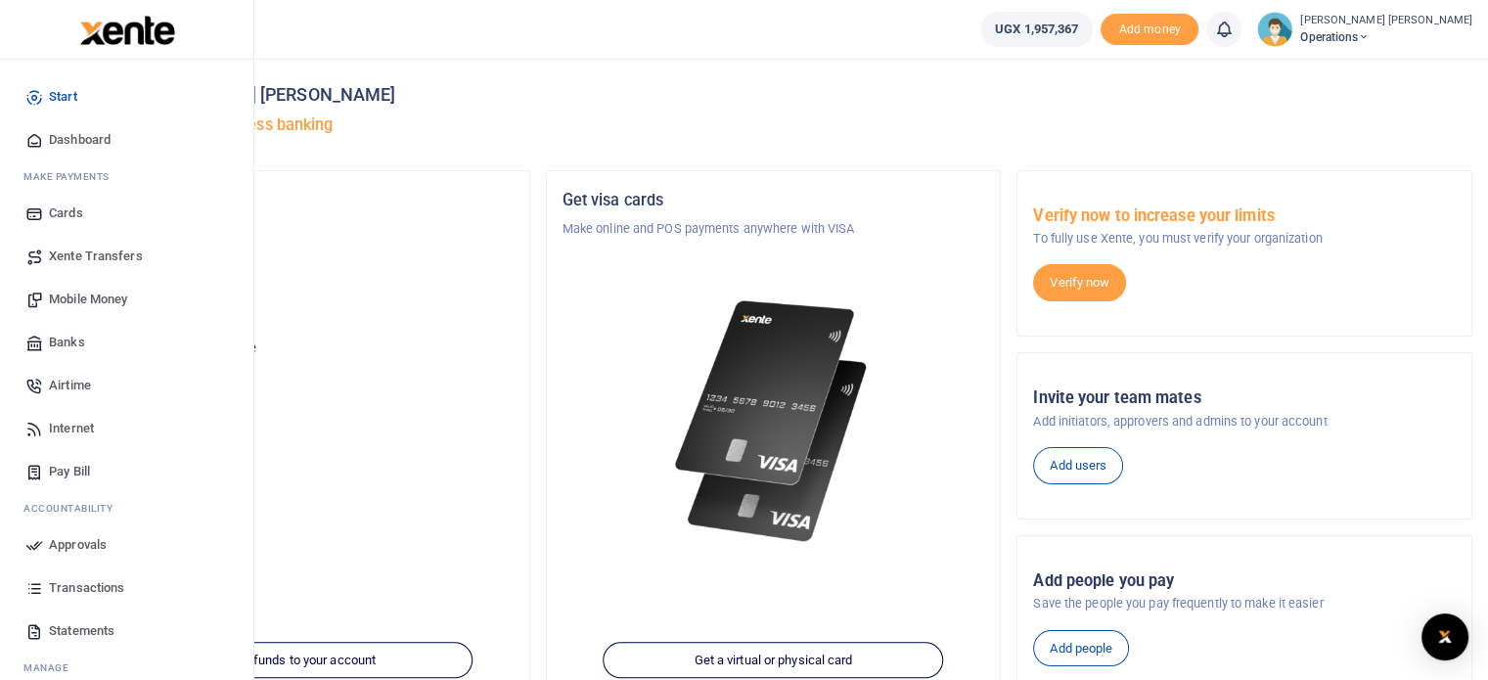
click at [97, 296] on span "Mobile Money" at bounding box center [88, 300] width 78 height 20
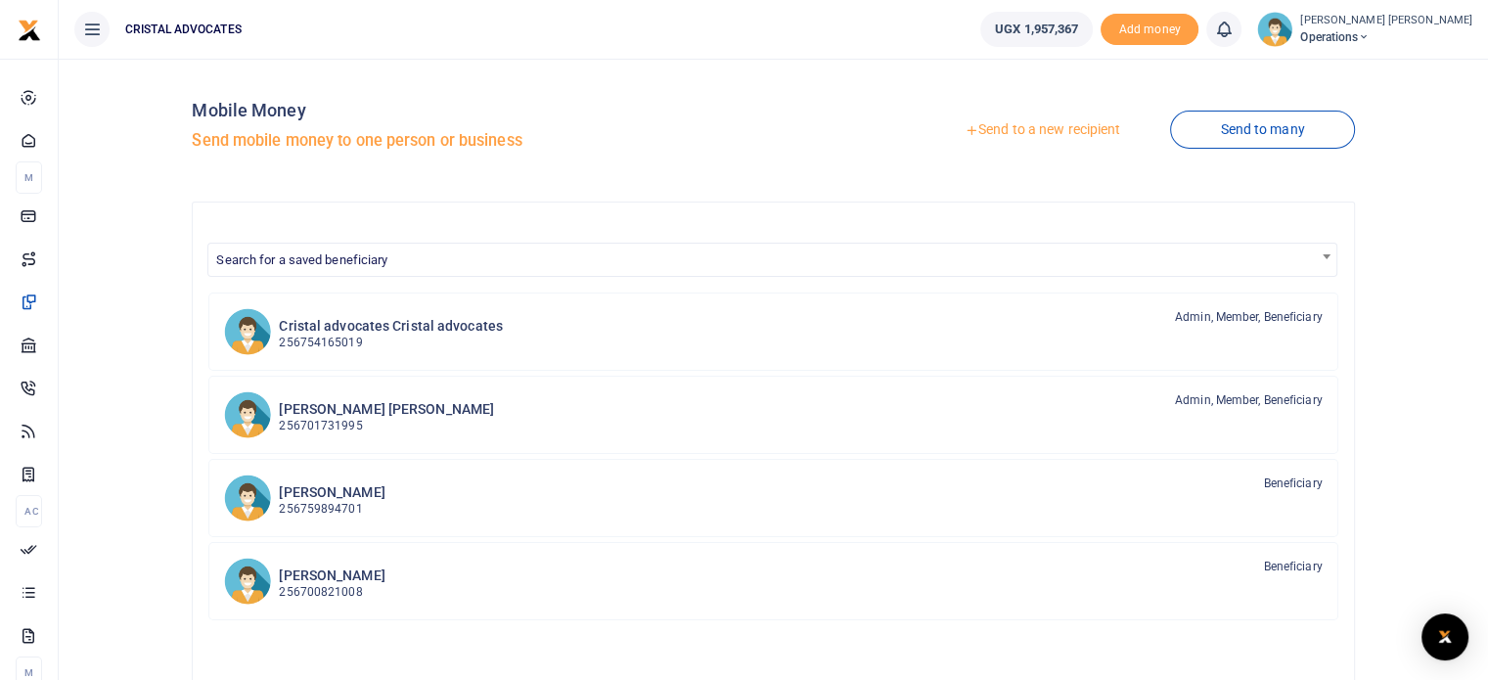
click at [1071, 127] on link "Send to a new recipient" at bounding box center [1042, 129] width 255 height 35
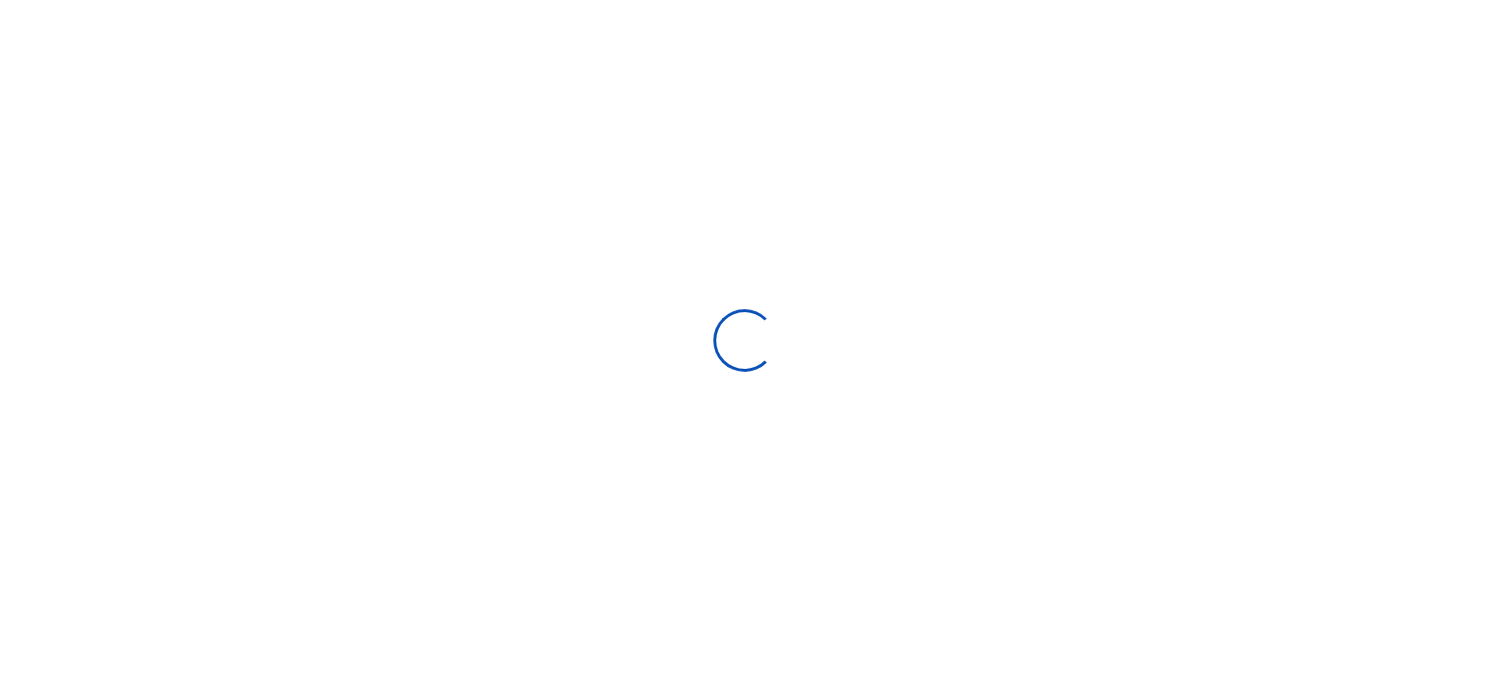
select select "Loading bundles"
select select
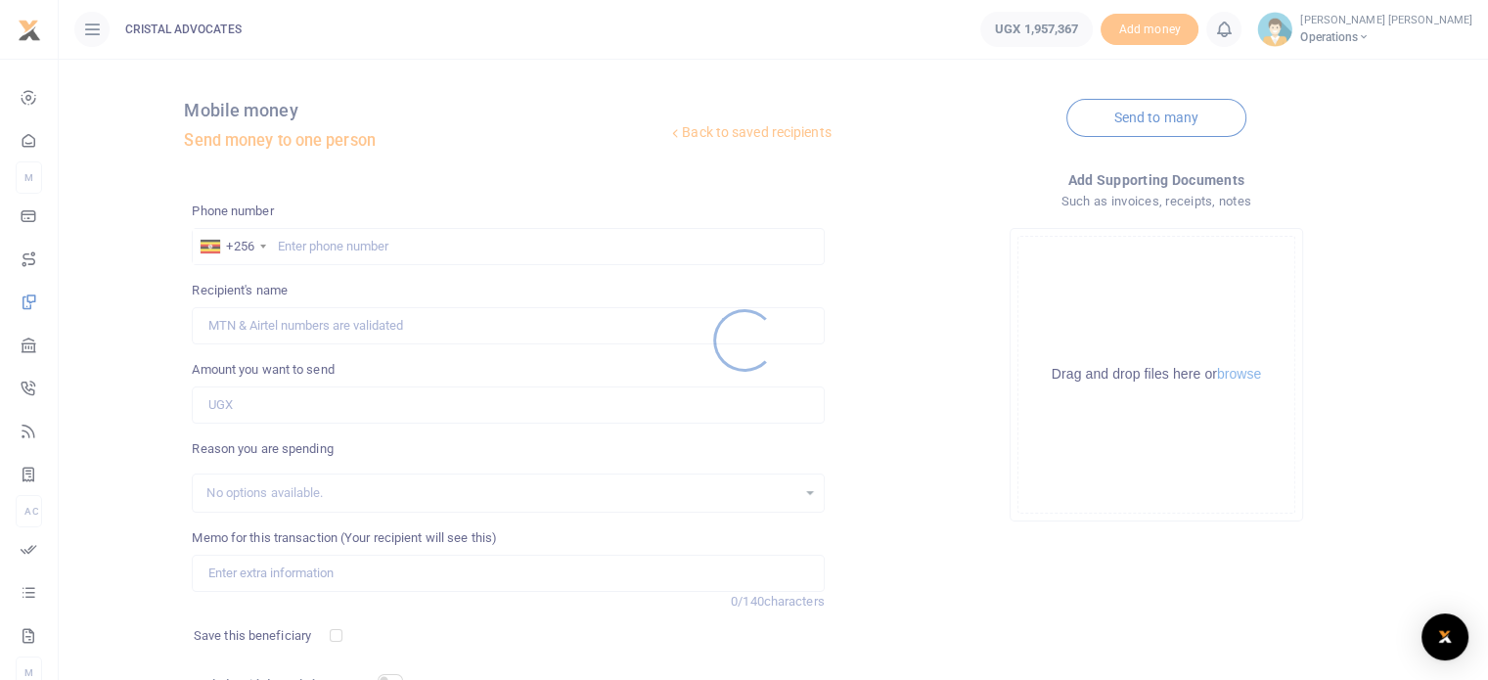
click at [337, 240] on div at bounding box center [744, 340] width 1488 height 680
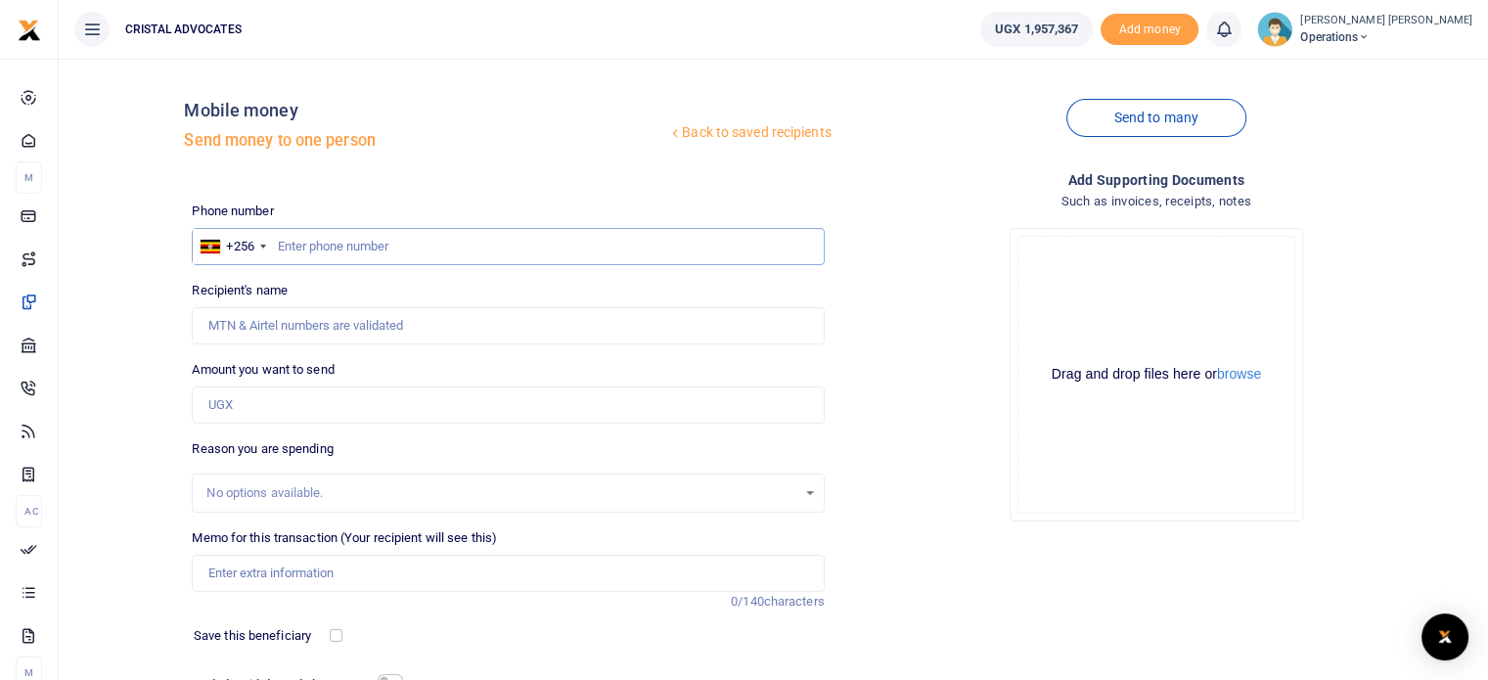
click at [278, 242] on input "text" at bounding box center [508, 246] width 632 height 37
type input "752514711"
type input "Denis Kisaasa"
type input "752514711"
click at [276, 412] on input "Amount you want to send" at bounding box center [508, 404] width 632 height 37
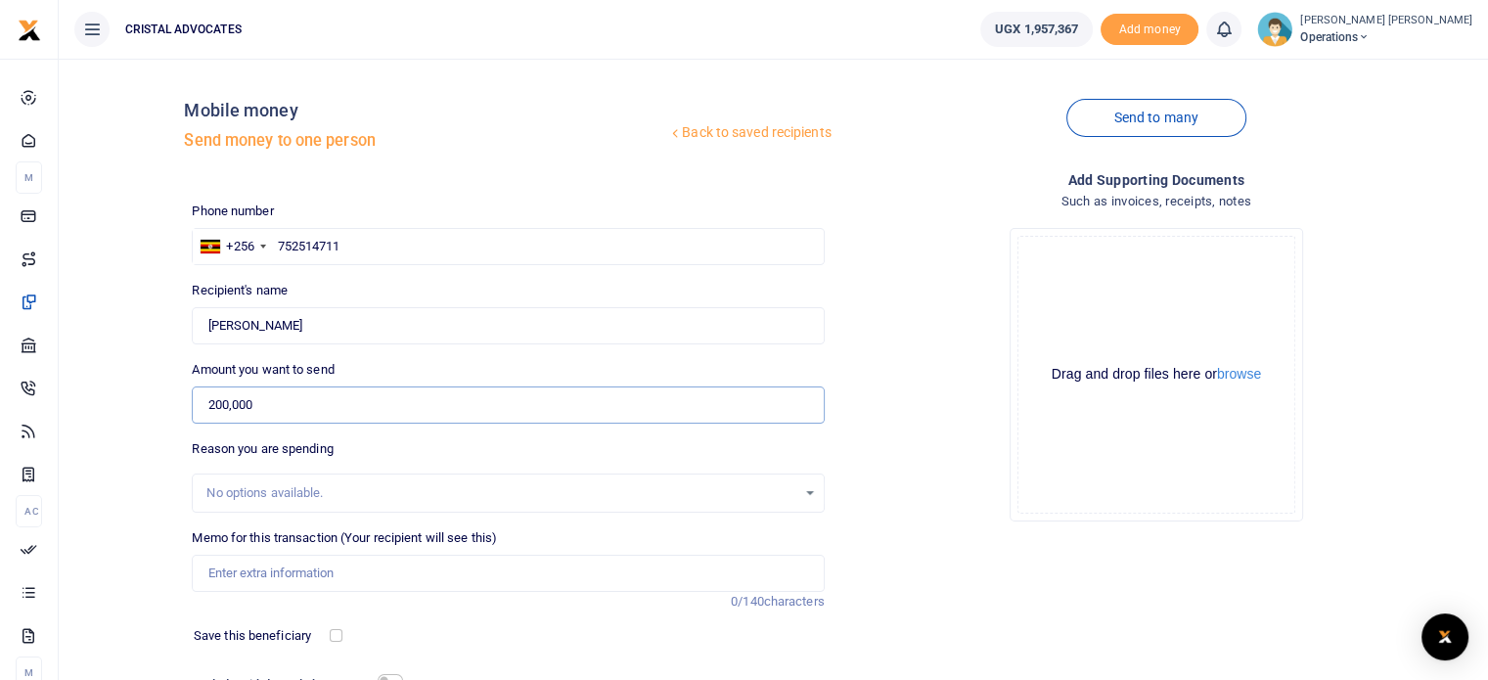
type input "200,000"
click at [266, 579] on input "Memo for this transaction (Your recipient will see this)" at bounding box center [508, 573] width 632 height 37
type input "plumbing"
click at [1487, 580] on div "Back to saved recipients Mobile money Send money to one person Send to many Pho…" at bounding box center [773, 453] width 1429 height 788
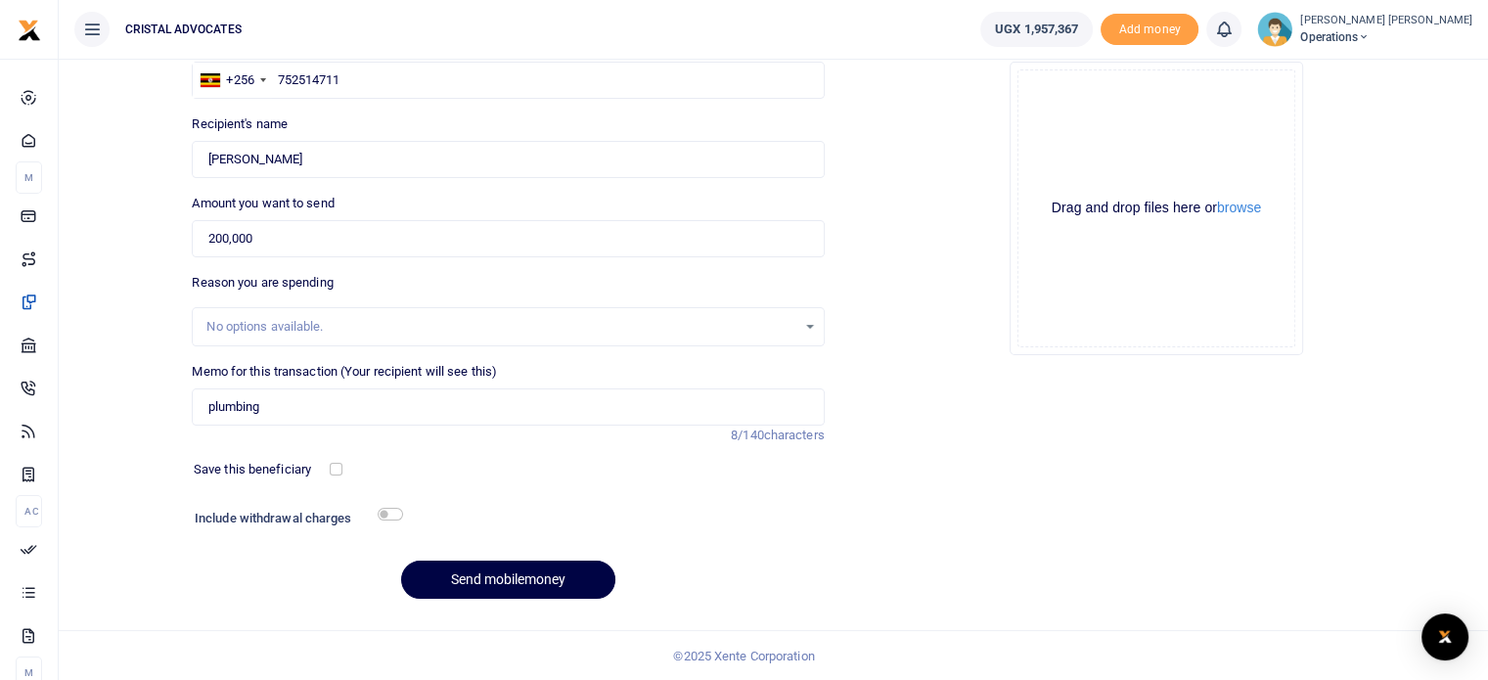
click at [394, 499] on div "Phone number +256 Uganda +256 752514711 Phone is required. Recipient's name Fou…" at bounding box center [508, 325] width 648 height 580
click at [394, 505] on div "Include withdrawal charges" at bounding box center [294, 520] width 215 height 31
click at [394, 508] on input "checkbox" at bounding box center [390, 514] width 25 height 13
checkbox input "true"
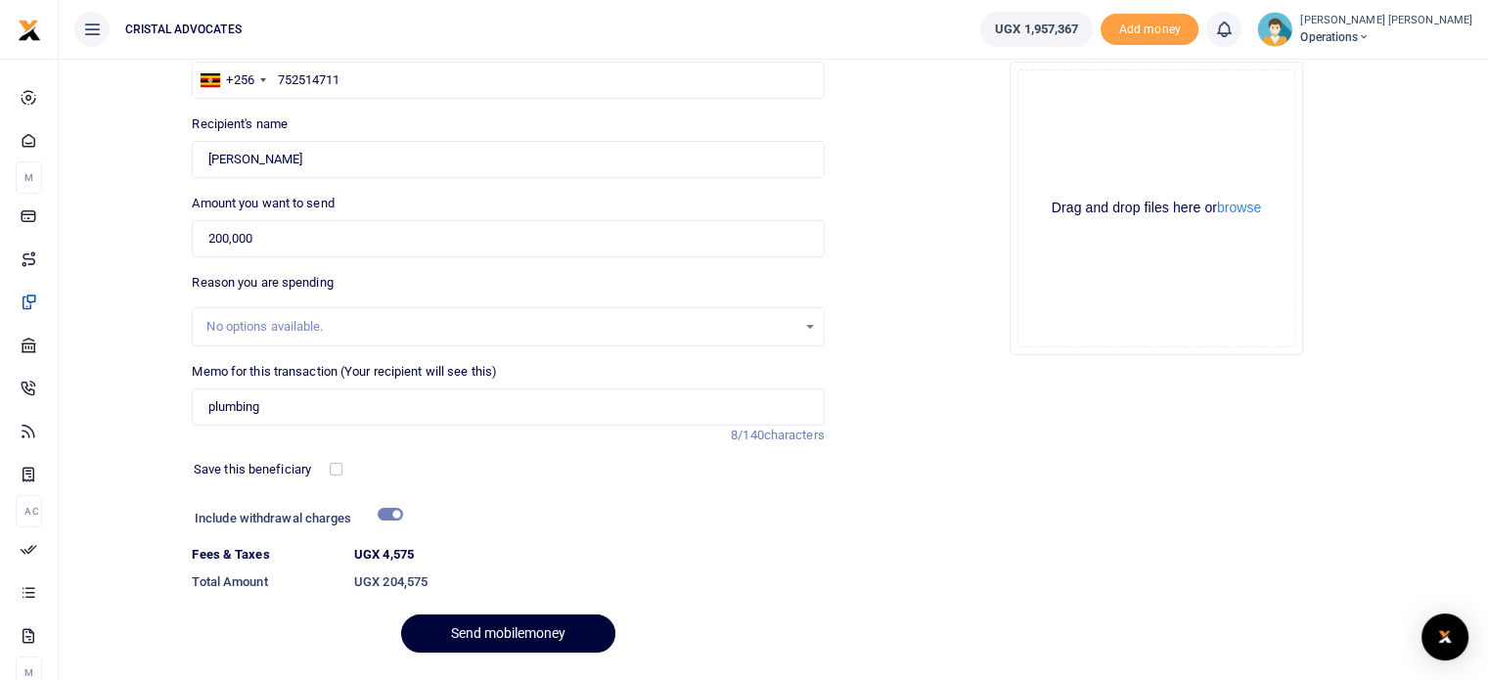
click at [505, 625] on button "Send mobilemoney" at bounding box center [508, 633] width 214 height 38
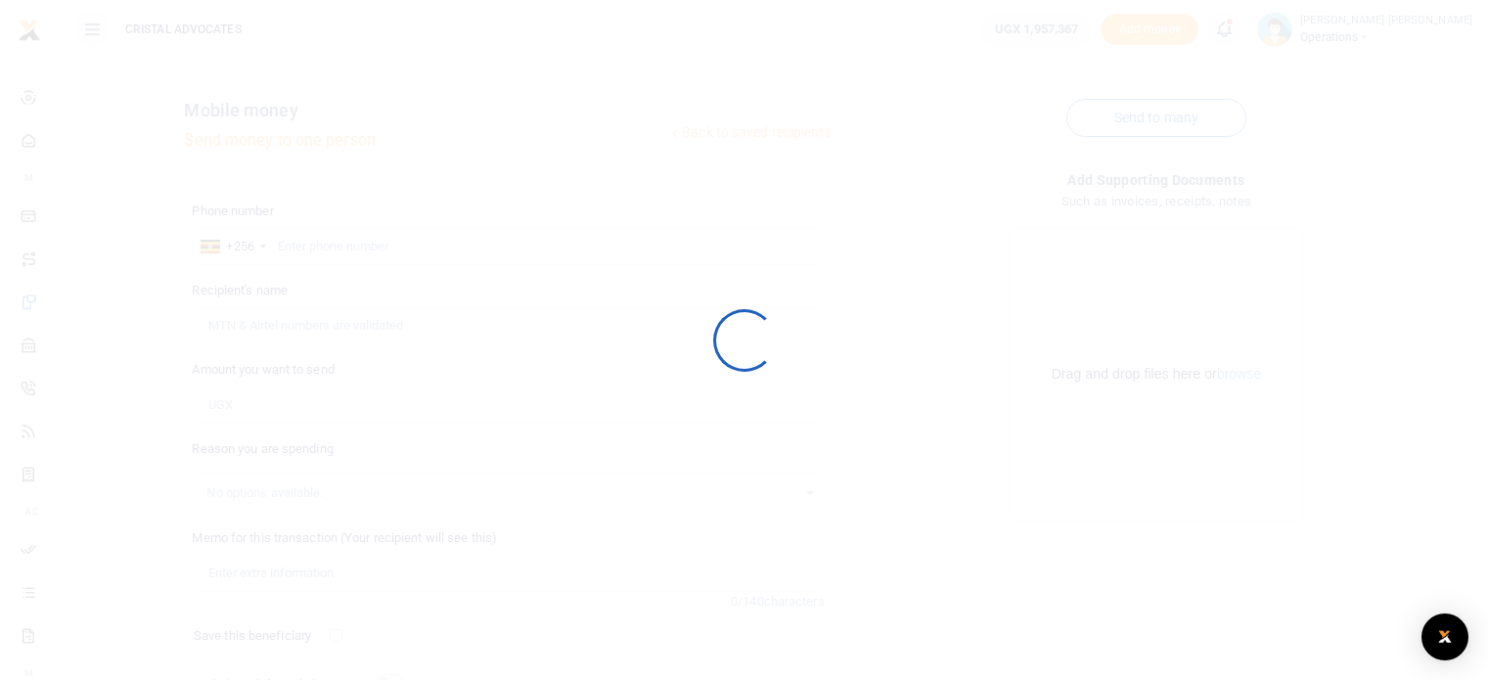
scroll to position [166, 0]
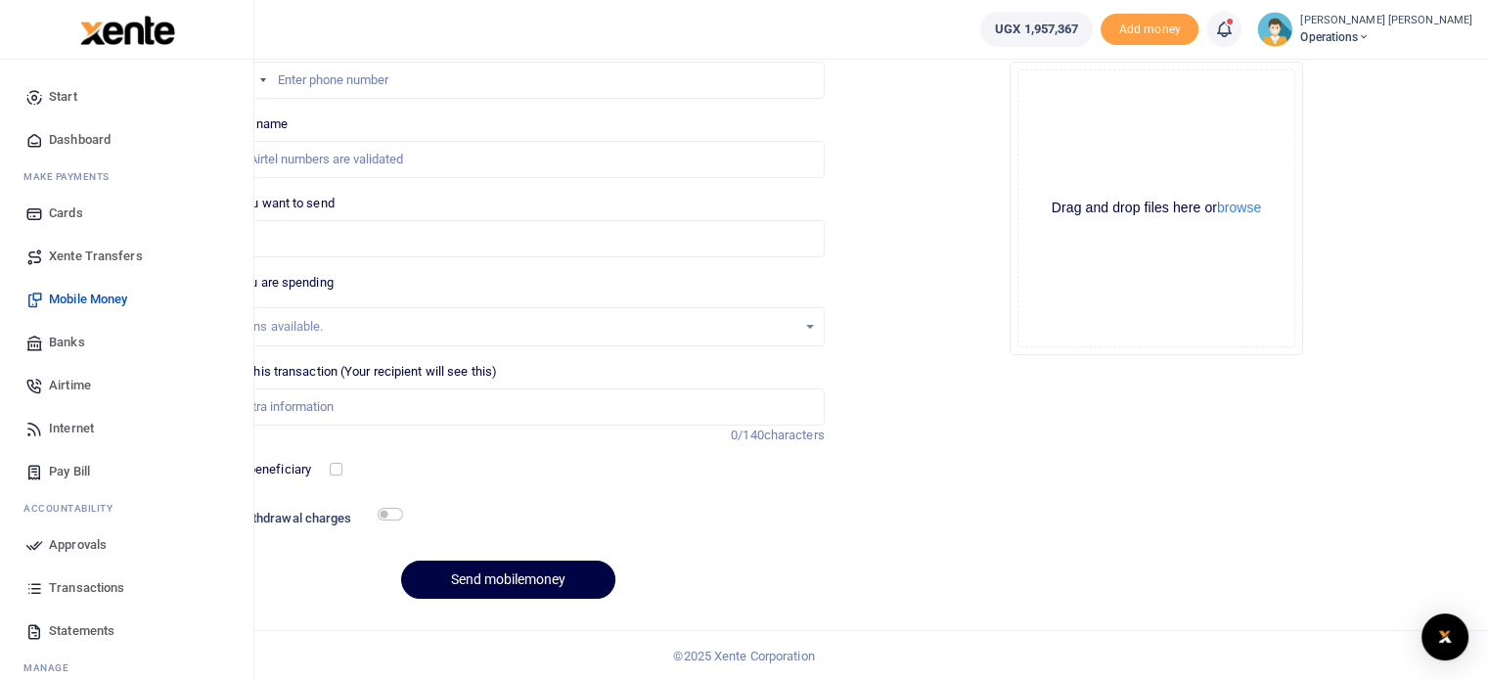
click at [77, 541] on span "Approvals" at bounding box center [78, 545] width 58 height 20
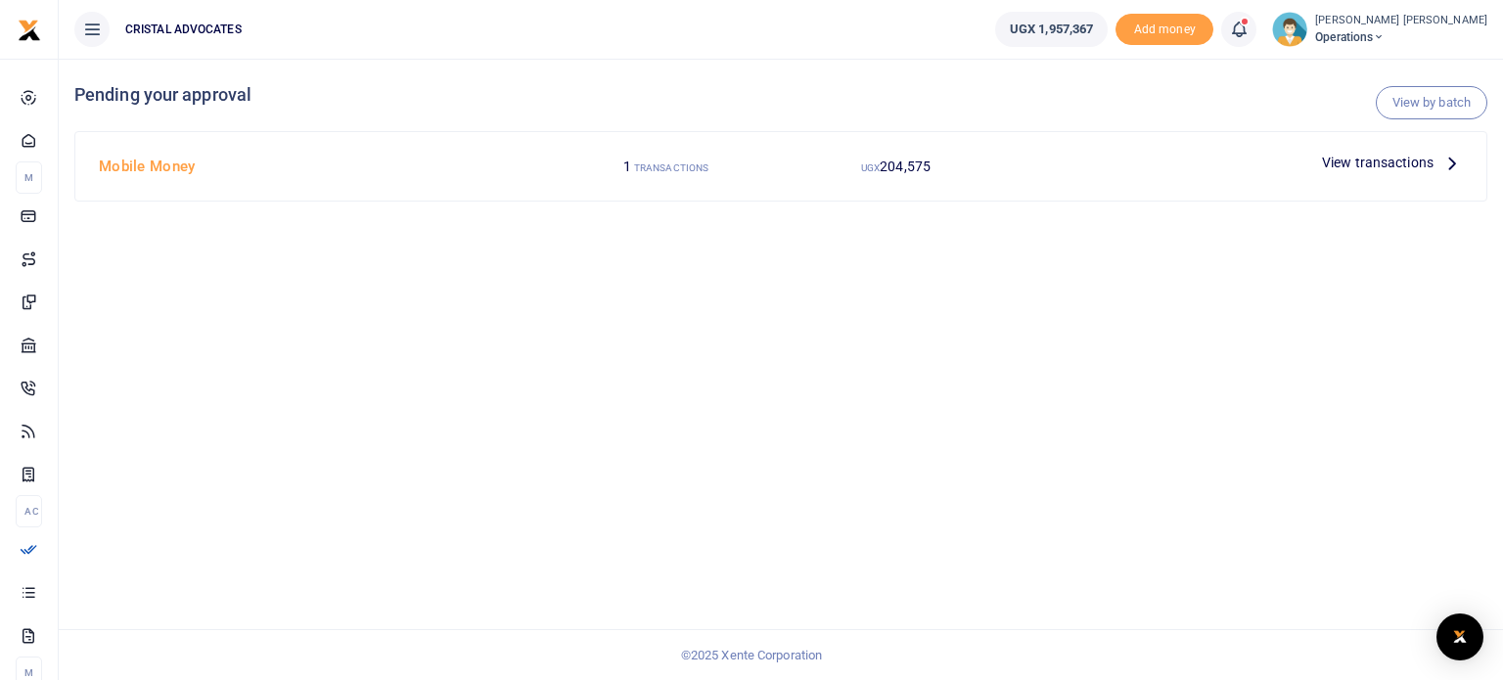
click at [1444, 160] on icon at bounding box center [1452, 163] width 22 height 22
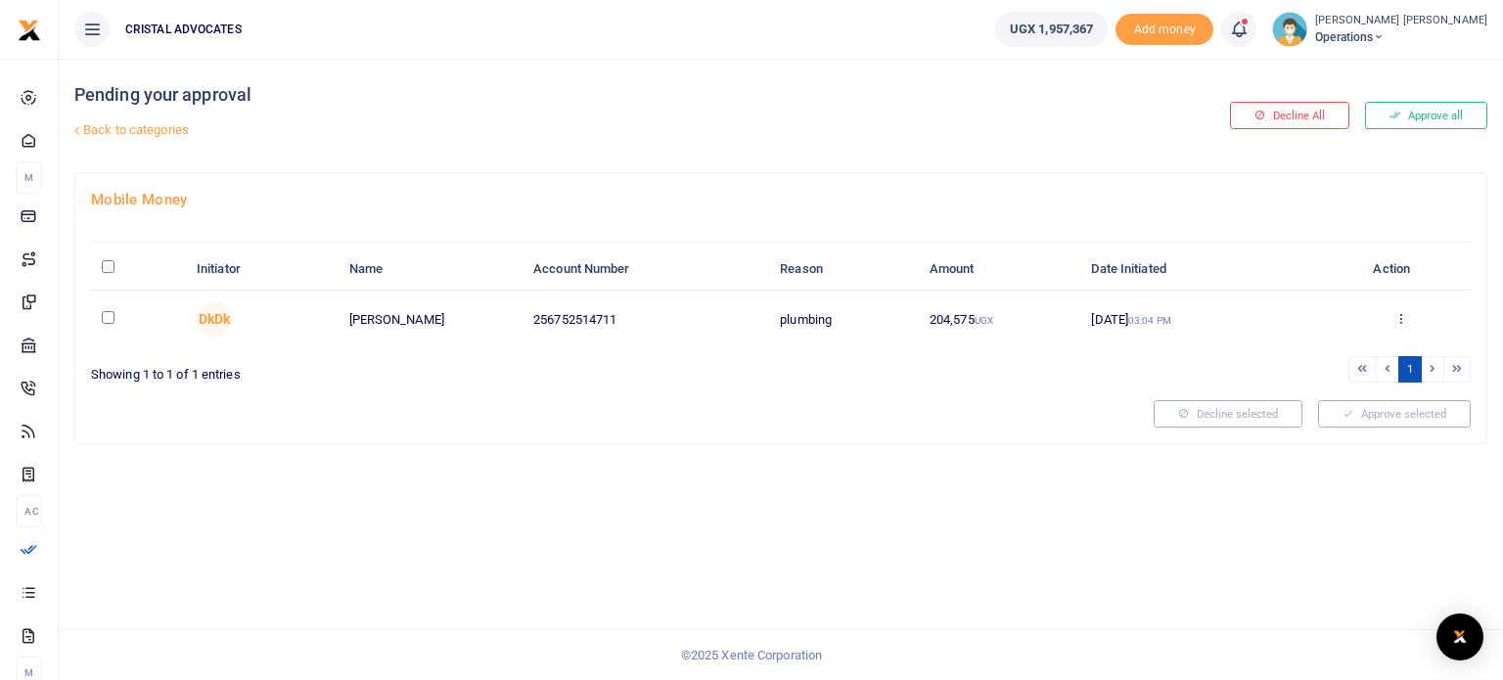
click at [99, 319] on td at bounding box center [138, 319] width 95 height 57
click at [119, 311] on td at bounding box center [138, 319] width 95 height 57
click at [112, 314] on input "checkbox" at bounding box center [108, 317] width 13 height 13
checkbox input "true"
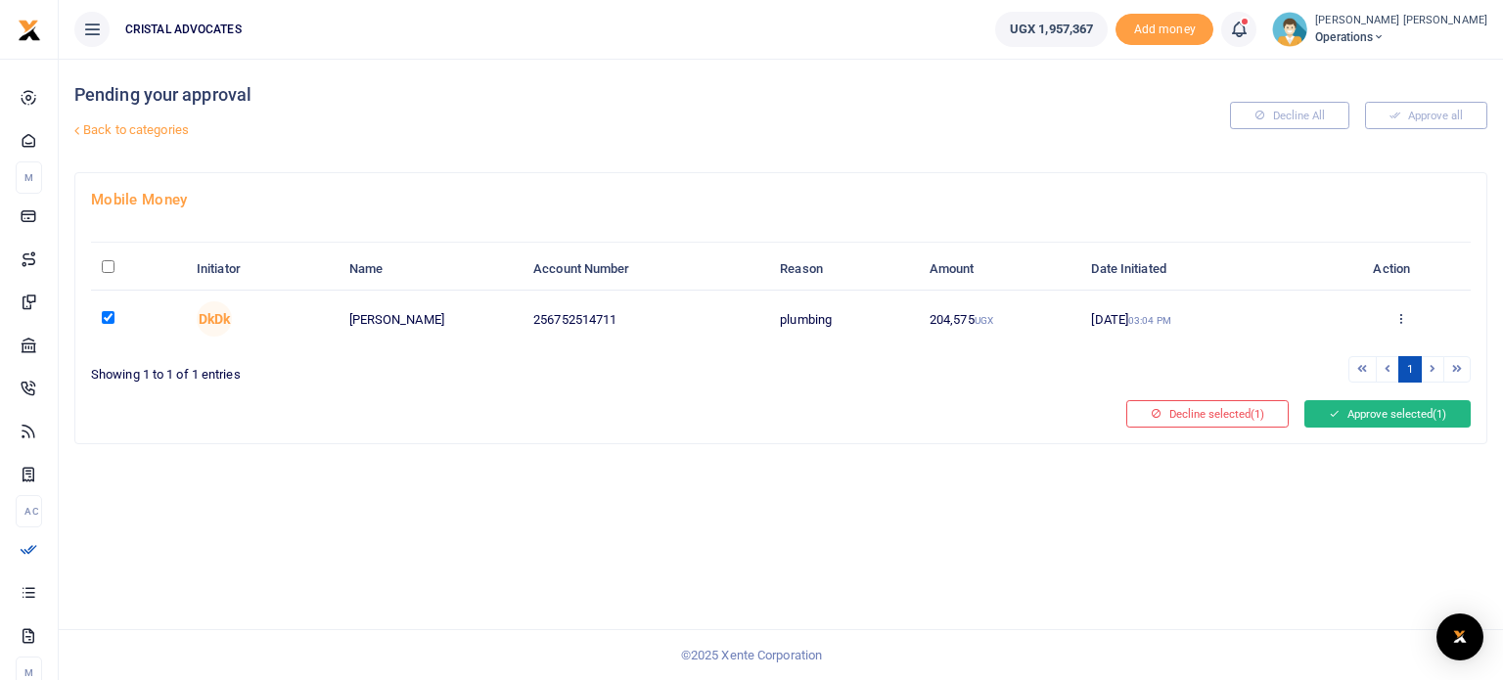
click at [1369, 418] on button "Approve selected (1)" at bounding box center [1387, 413] width 166 height 27
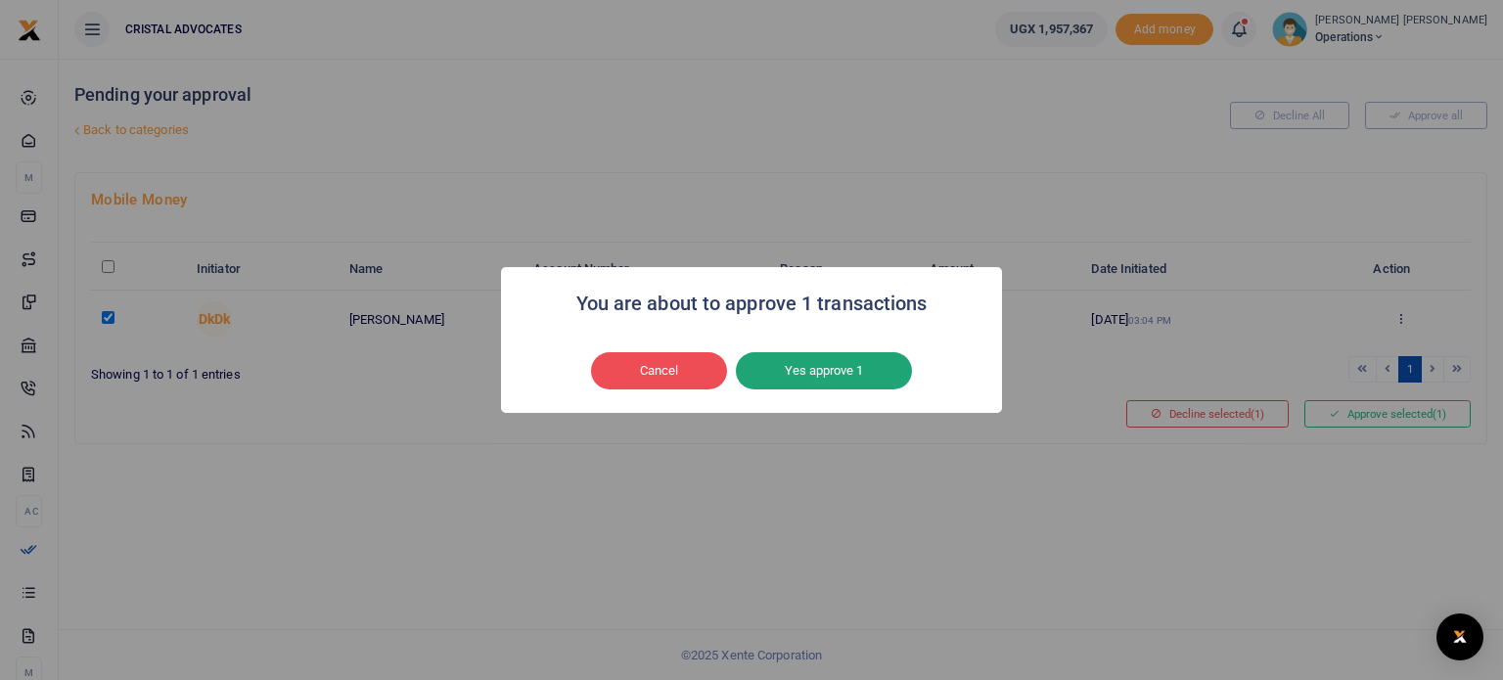
click at [854, 375] on button "Yes approve 1" at bounding box center [824, 370] width 176 height 37
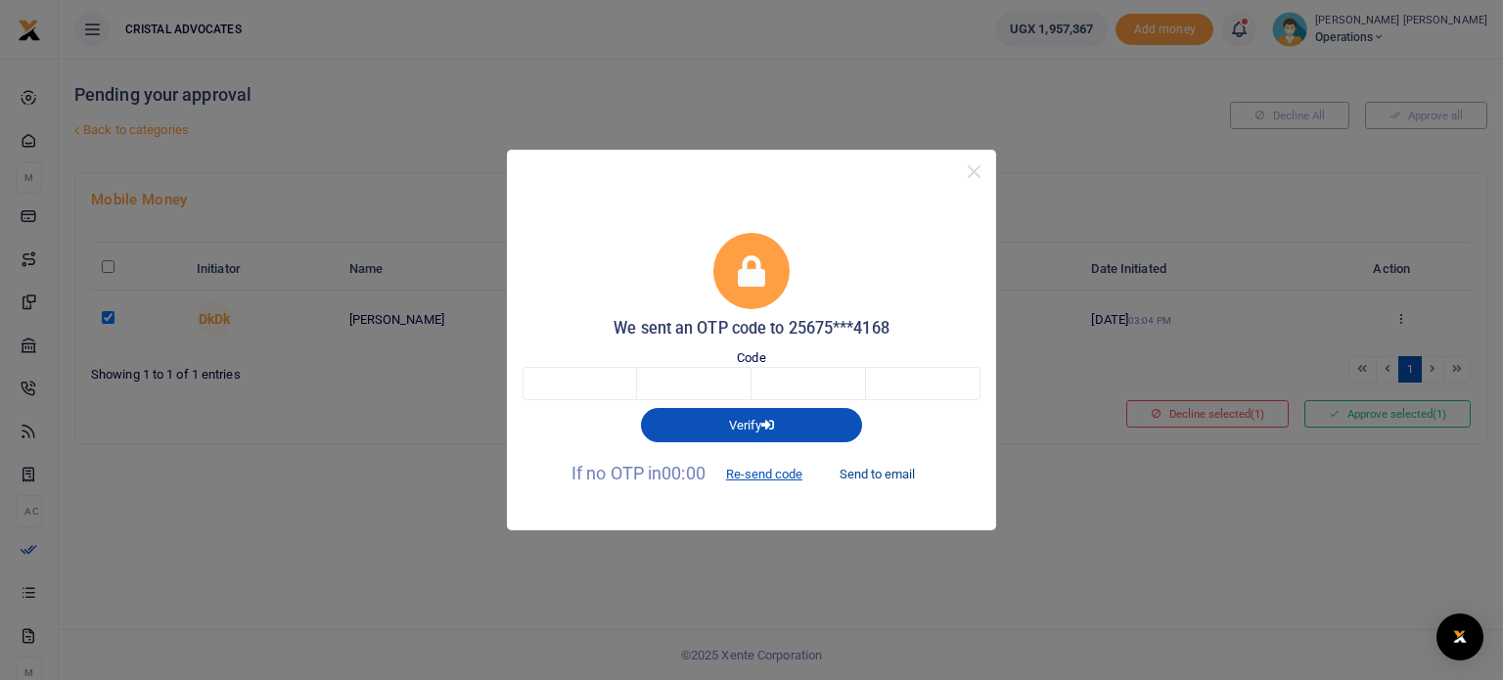
click at [891, 471] on button "Send to email" at bounding box center [877, 474] width 109 height 33
click at [606, 386] on input "text" at bounding box center [579, 383] width 114 height 33
type input "1"
type input "4"
type input "0"
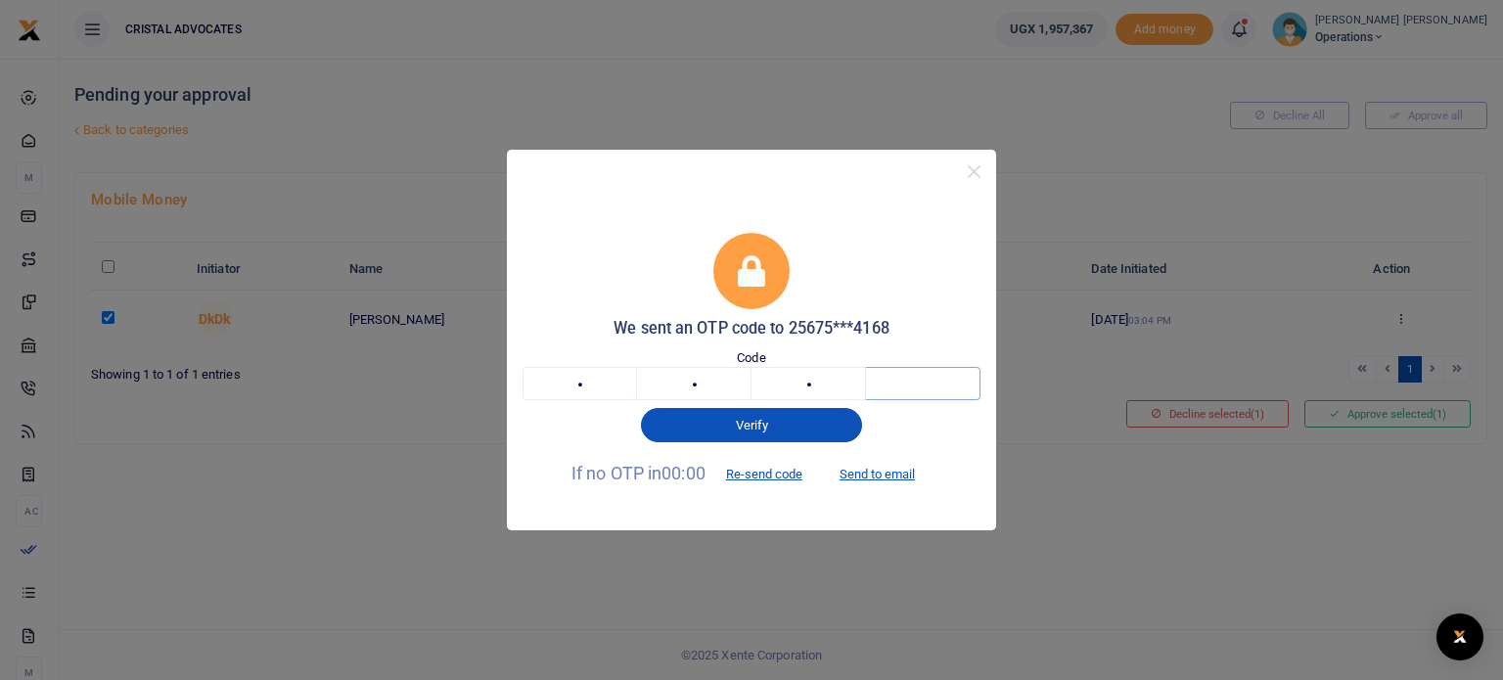
type input "4"
